Goal: Task Accomplishment & Management: Manage account settings

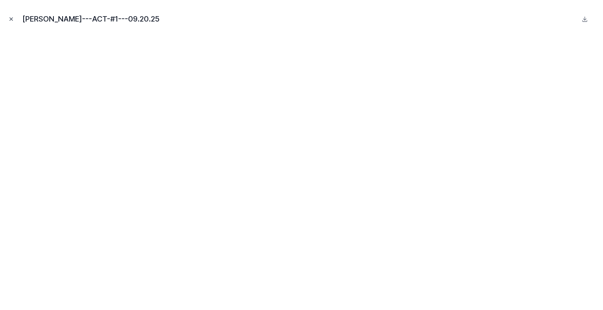
click at [10, 17] on icon "Close modal" at bounding box center [11, 19] width 6 height 6
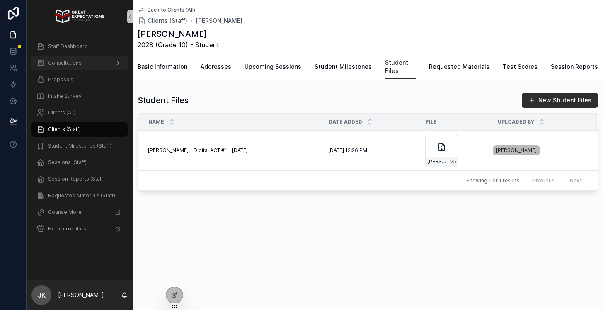
click at [65, 63] on span "Consultations" at bounding box center [65, 63] width 34 height 7
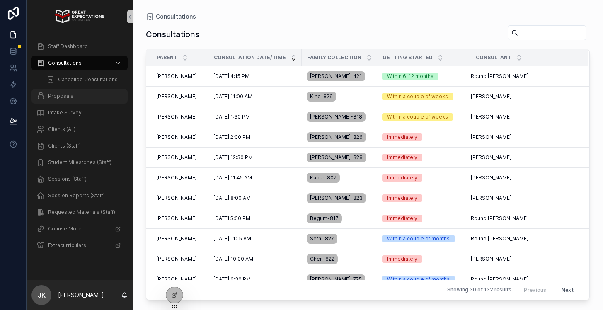
click at [80, 93] on div "Proposals" at bounding box center [79, 95] width 86 height 13
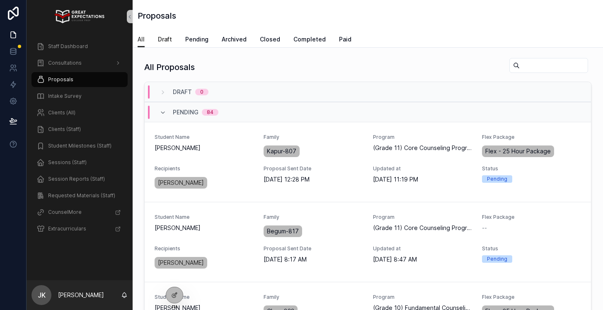
click at [169, 39] on span "Draft" at bounding box center [165, 39] width 14 height 8
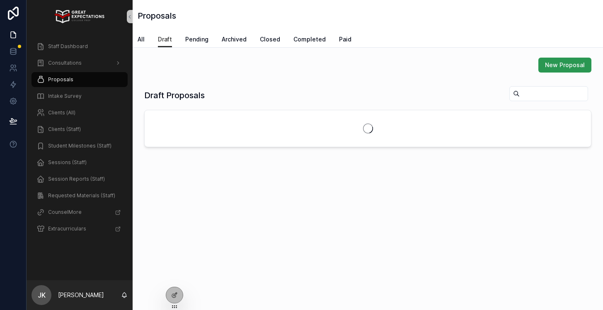
click at [562, 70] on button "New Proposal" at bounding box center [564, 65] width 53 height 15
click at [191, 38] on span "Pending" at bounding box center [196, 39] width 23 height 8
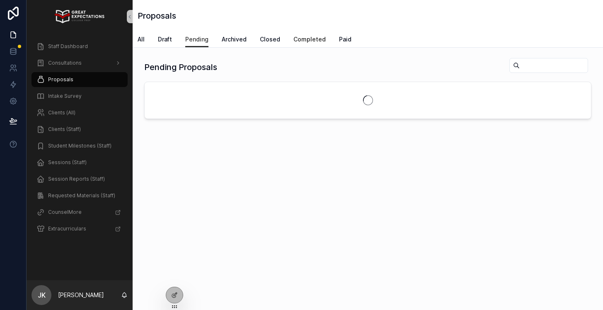
click at [305, 41] on span "Completed" at bounding box center [309, 39] width 32 height 8
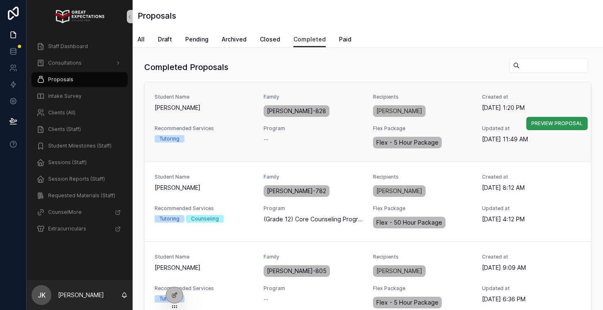
click at [542, 122] on span "PREVIEW PROPOSAL" at bounding box center [556, 123] width 51 height 7
click at [191, 37] on span "Pending" at bounding box center [196, 39] width 23 height 8
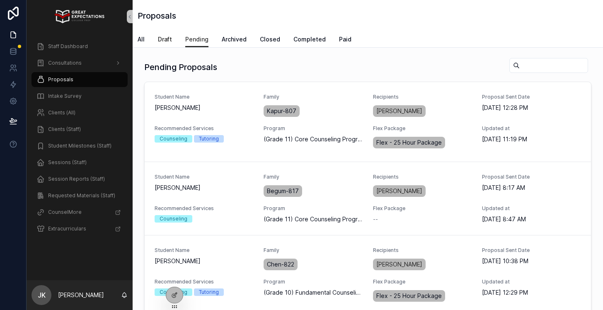
click at [167, 43] on span "Draft" at bounding box center [165, 39] width 14 height 8
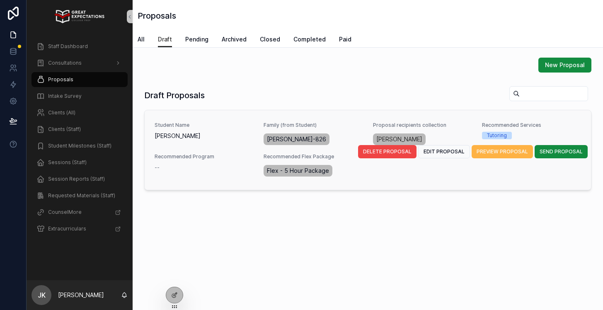
click at [509, 153] on span "PREVIEW PROPOSAL" at bounding box center [501, 151] width 51 height 7
click at [458, 152] on span "EDIT PROPOSAL" at bounding box center [443, 151] width 41 height 7
click at [556, 149] on span "SEND PROPOSAL" at bounding box center [560, 151] width 43 height 7
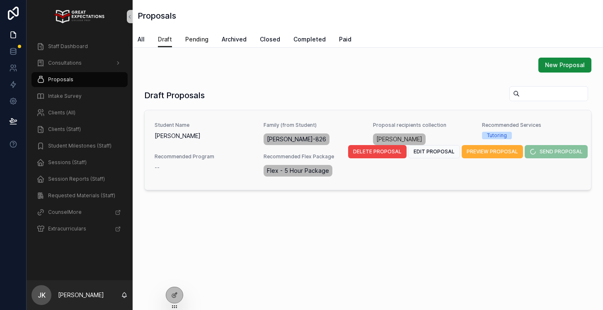
click at [194, 39] on span "Pending" at bounding box center [196, 39] width 23 height 8
